Goal: Check status: Check status

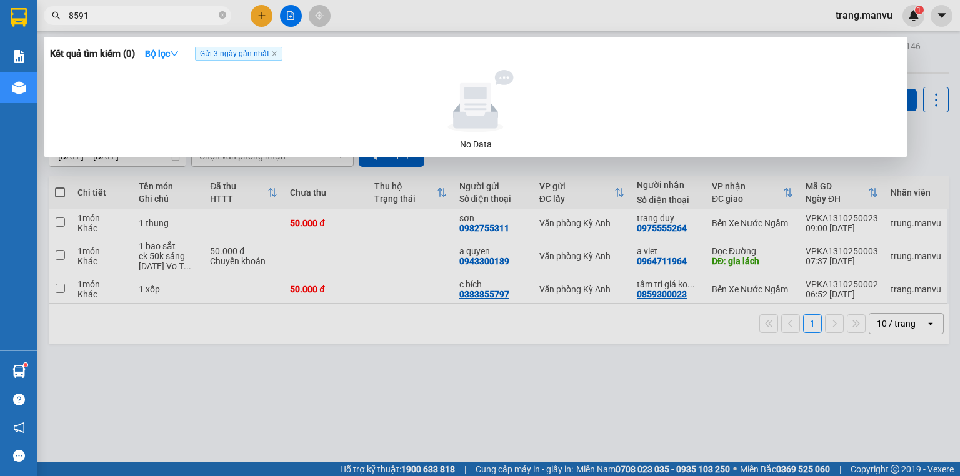
click at [218, 11] on span "8591" at bounding box center [138, 15] width 188 height 19
click at [225, 15] on icon "close-circle" at bounding box center [223, 15] width 8 height 8
type input "550"
click at [223, 16] on icon "close-circle" at bounding box center [223, 15] width 8 height 8
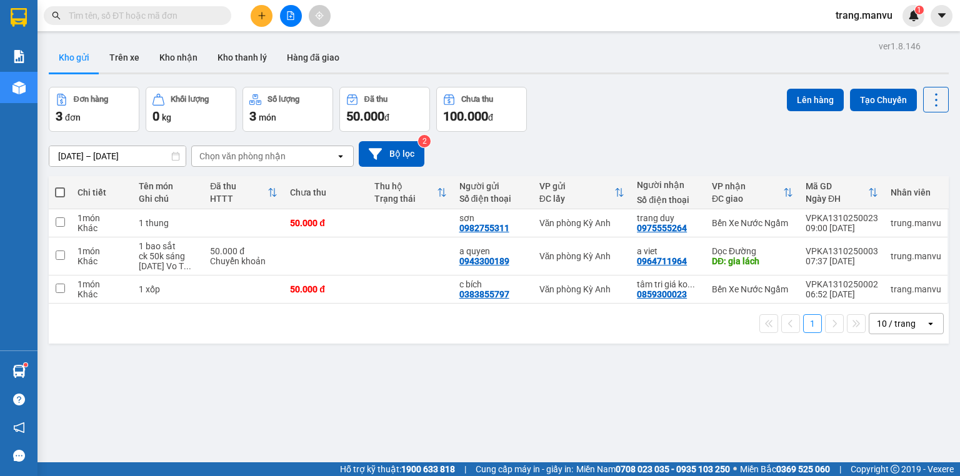
click at [197, 19] on input "text" at bounding box center [143, 16] width 148 height 14
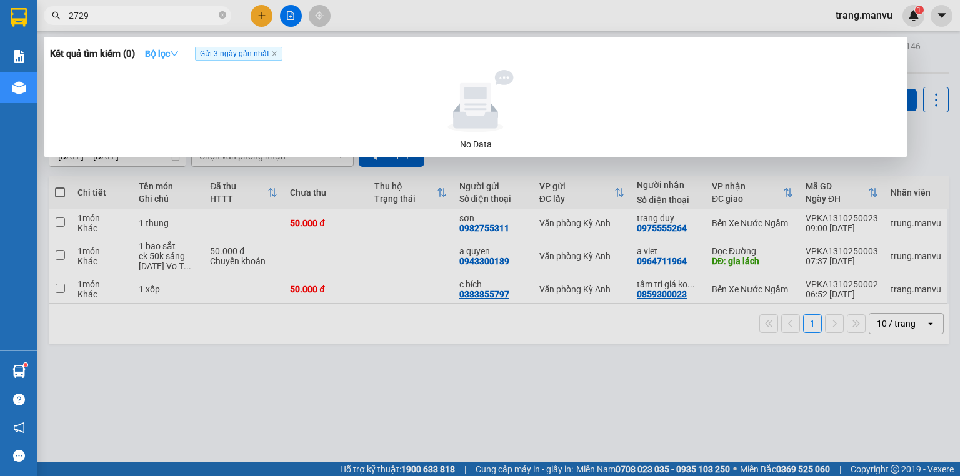
type input "2729"
click at [167, 50] on strong "Bộ lọc" at bounding box center [162, 54] width 34 height 10
drag, startPoint x: 98, startPoint y: 11, endPoint x: 0, endPoint y: 20, distance: 97.9
click at [0, 20] on section "Kết quả tìm kiếm ( 0 ) Bộ lọc Gửi 3 ngày gần nhất No Data 2729 trang.manvu 1 Bá…" at bounding box center [480, 238] width 960 height 476
type input "0392722729"
